Goal: Transaction & Acquisition: Purchase product/service

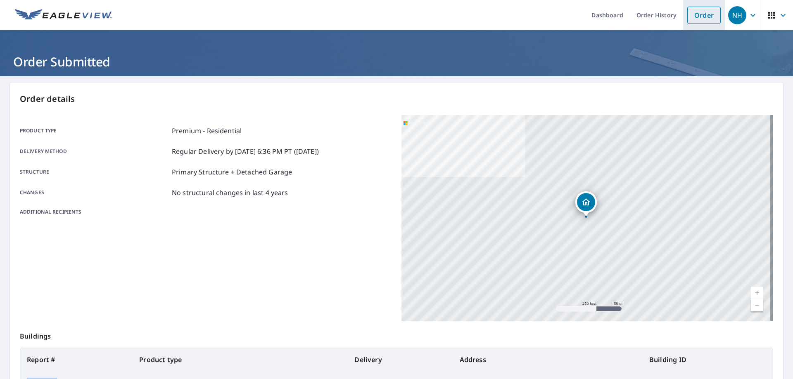
click at [703, 16] on link "Order" at bounding box center [703, 15] width 33 height 17
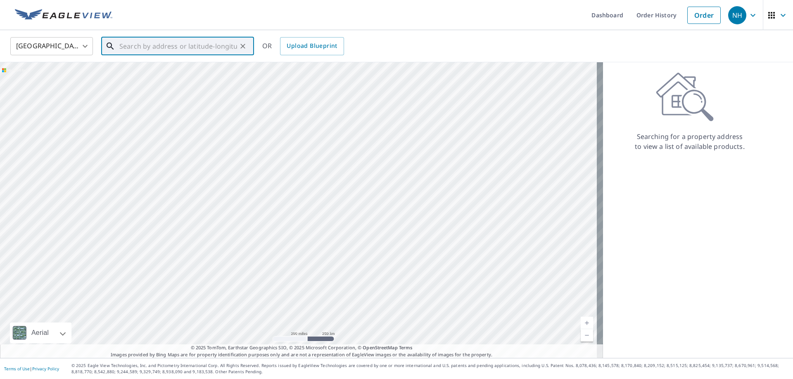
paste input "[STREET_ADDRESS]"
click at [178, 79] on p "[GEOGRAPHIC_DATA]" at bounding box center [183, 79] width 130 height 8
type input "[STREET_ADDRESS]"
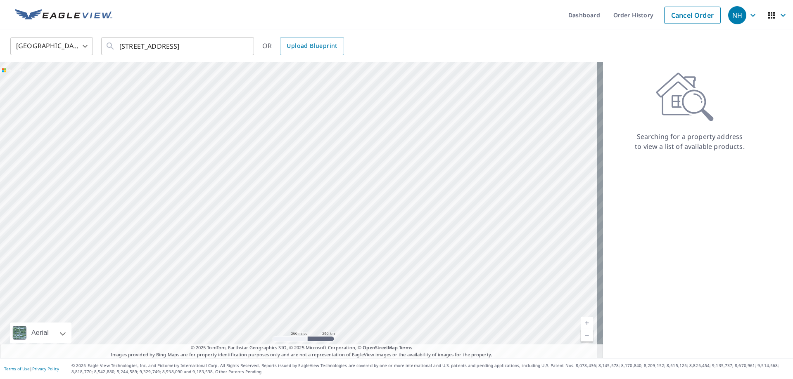
scroll to position [0, 0]
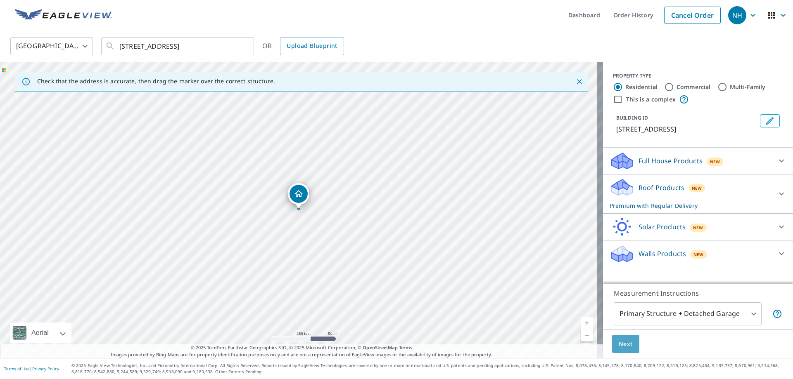
click at [618, 344] on span "Next" at bounding box center [625, 344] width 14 height 10
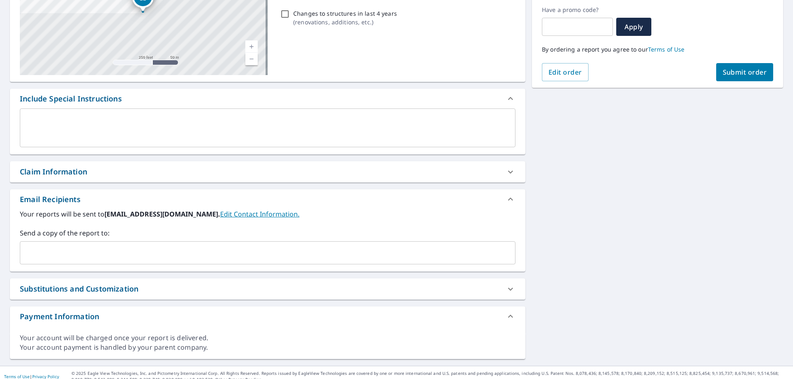
scroll to position [146, 0]
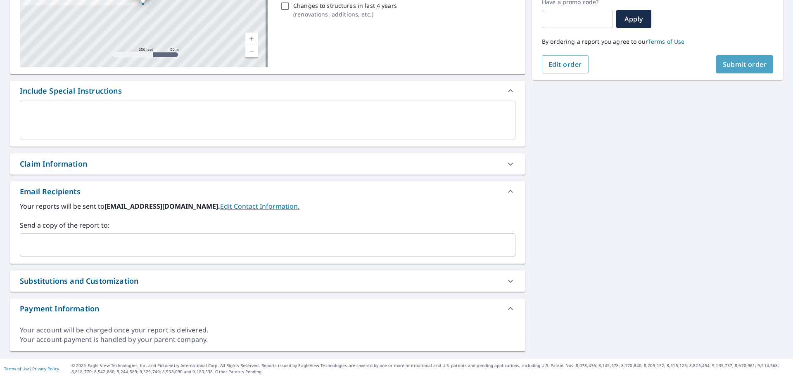
click at [727, 62] on span "Submit order" at bounding box center [745, 64] width 44 height 9
checkbox input "true"
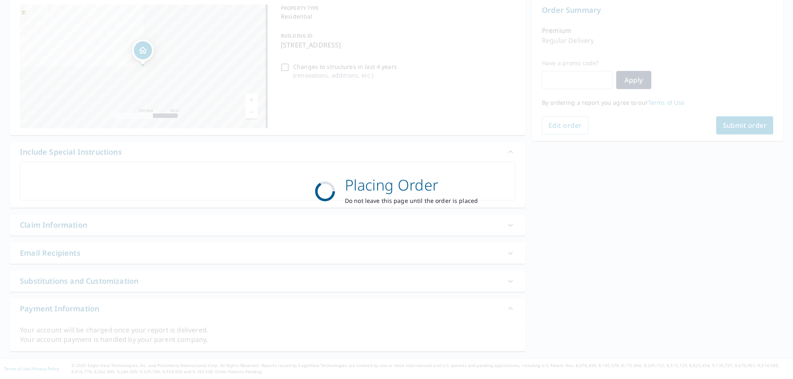
scroll to position [85, 0]
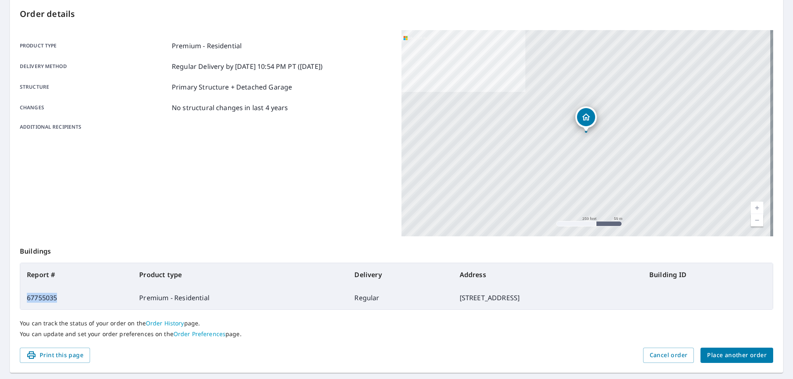
drag, startPoint x: 66, startPoint y: 297, endPoint x: 26, endPoint y: 294, distance: 39.8
click at [26, 294] on td "67755035" at bounding box center [76, 298] width 112 height 23
copy td "67755035"
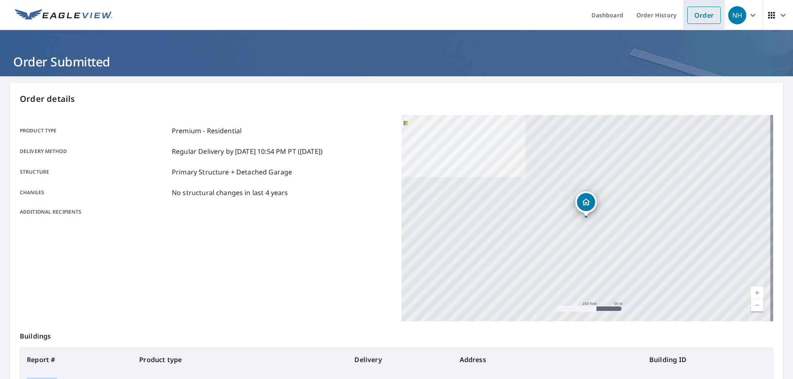
click at [697, 17] on link "Order" at bounding box center [703, 15] width 33 height 17
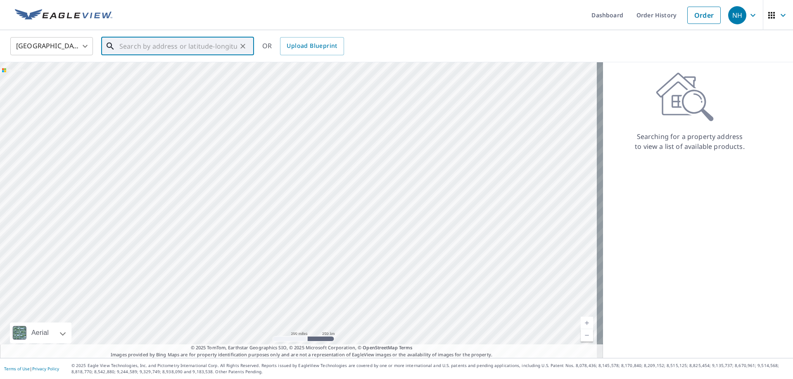
paste input "[STREET_ADDRESS]"
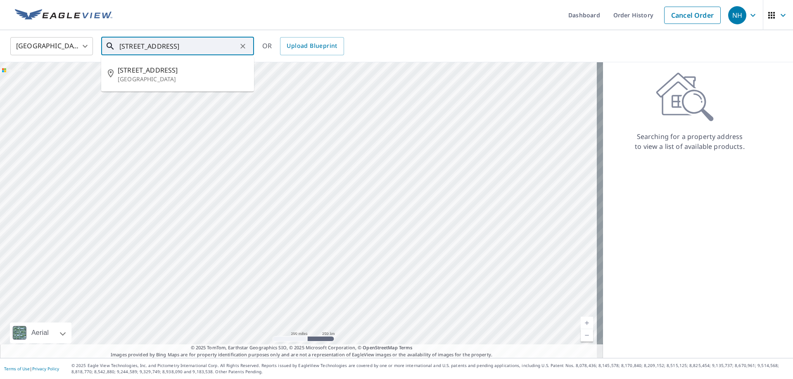
type input "[STREET_ADDRESS]"
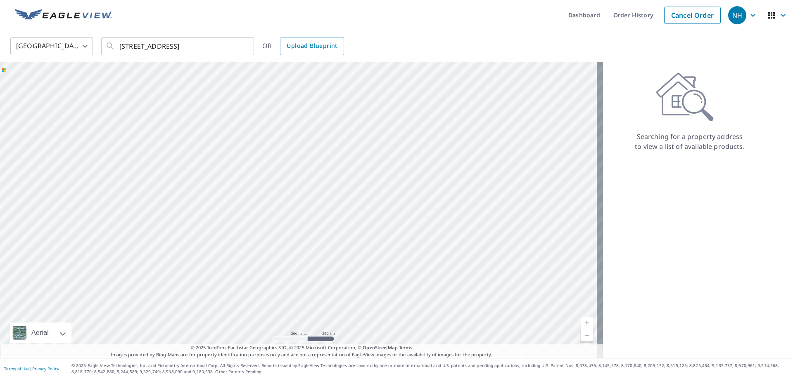
click at [430, 24] on ul "Dashboard Order History Cancel Order" at bounding box center [420, 15] width 607 height 30
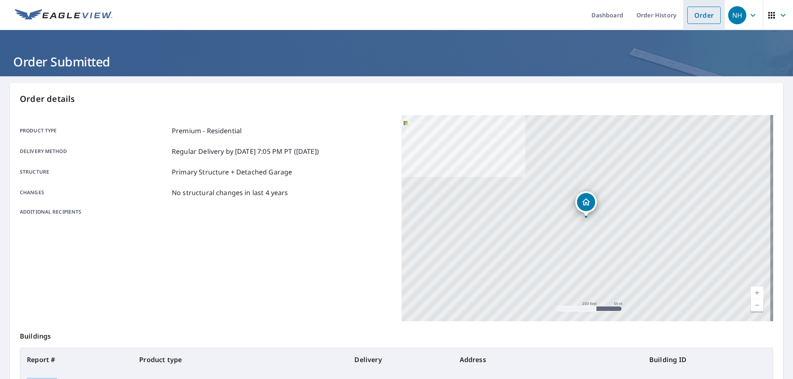
click at [698, 13] on link "Order" at bounding box center [703, 15] width 33 height 17
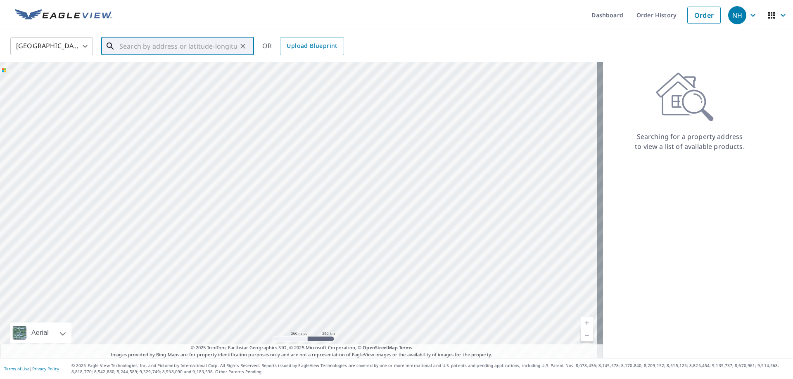
paste input "[STREET_ADDRESS]"
click at [161, 74] on span "[STREET_ADDRESS]" at bounding box center [183, 70] width 130 height 10
type input "30125 2nd Ave SW Federal Way, WA 98023"
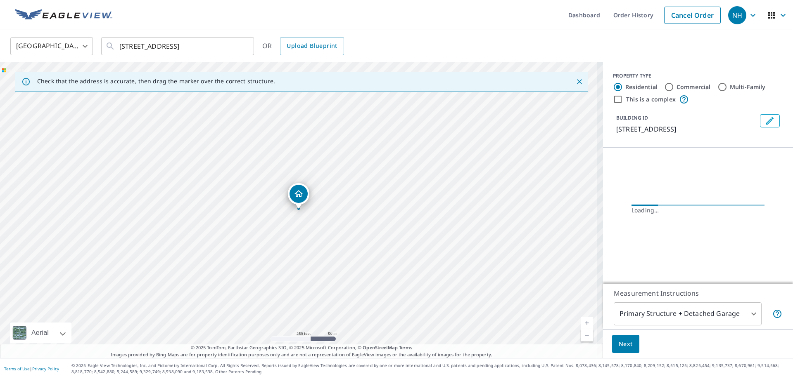
scroll to position [0, 0]
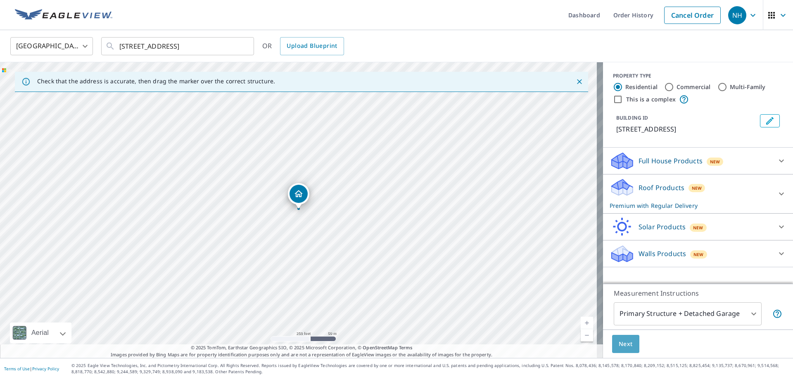
click at [623, 341] on span "Next" at bounding box center [625, 344] width 14 height 10
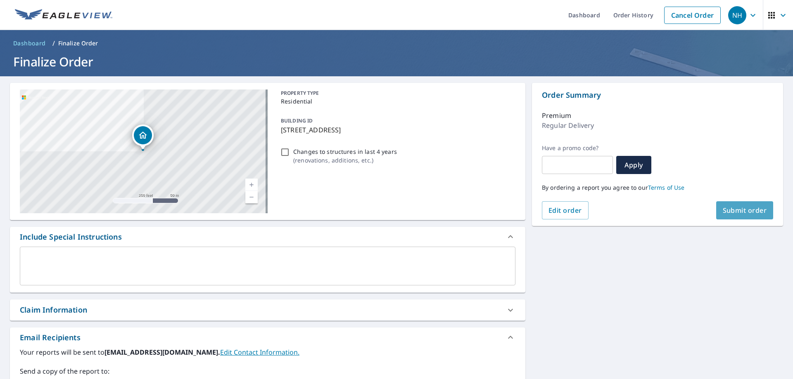
click at [728, 211] on span "Submit order" at bounding box center [745, 210] width 44 height 9
checkbox input "true"
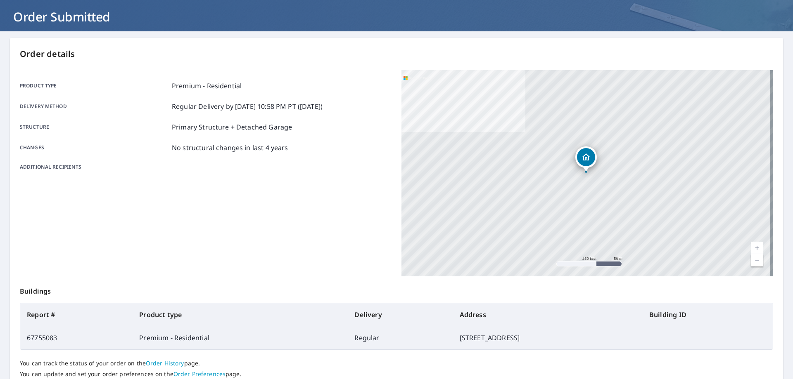
scroll to position [107, 0]
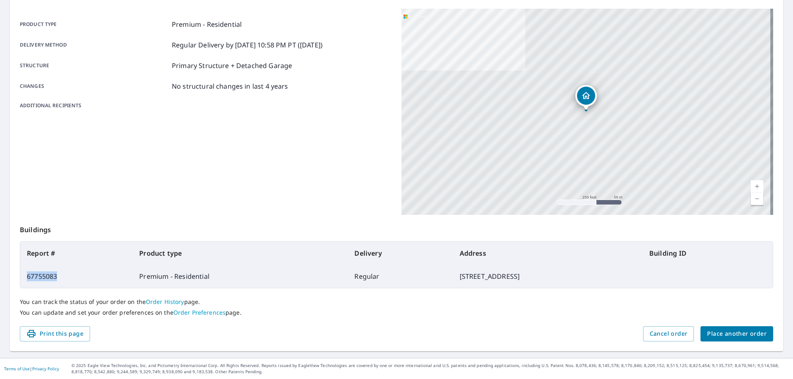
drag, startPoint x: 72, startPoint y: 276, endPoint x: 28, endPoint y: 271, distance: 44.9
click at [28, 271] on td "67755083" at bounding box center [76, 276] width 112 height 23
copy td "67755083"
